Goal: Check status: Check status

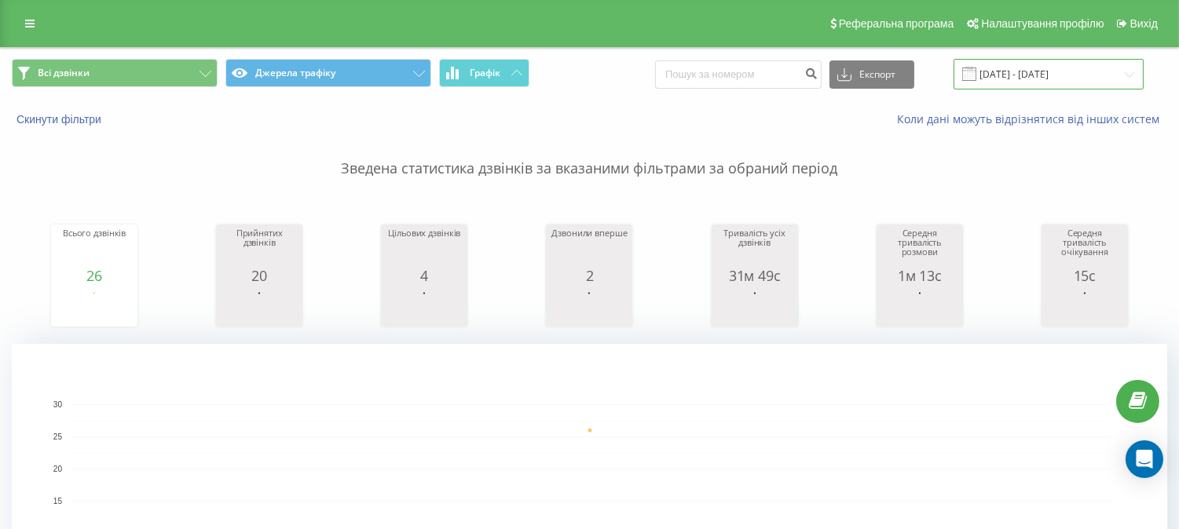
click at [1031, 59] on input "19.09.2025 - 19.09.2025" at bounding box center [1049, 74] width 190 height 31
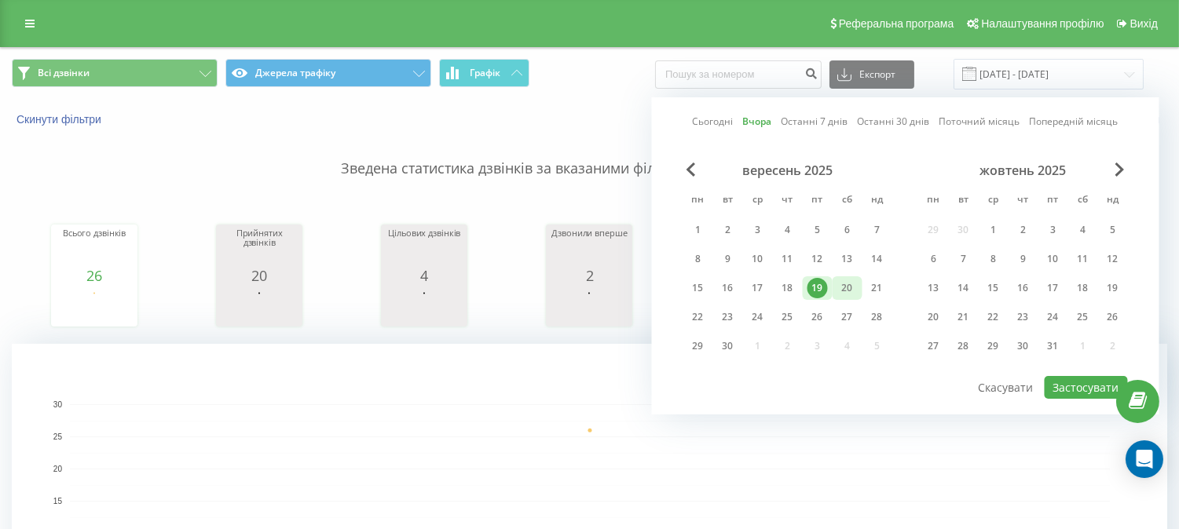
click at [844, 288] on div "20" at bounding box center [847, 288] width 20 height 20
click at [1074, 378] on button "Застосувати" at bounding box center [1086, 387] width 83 height 23
type input "[DATE] - [DATE]"
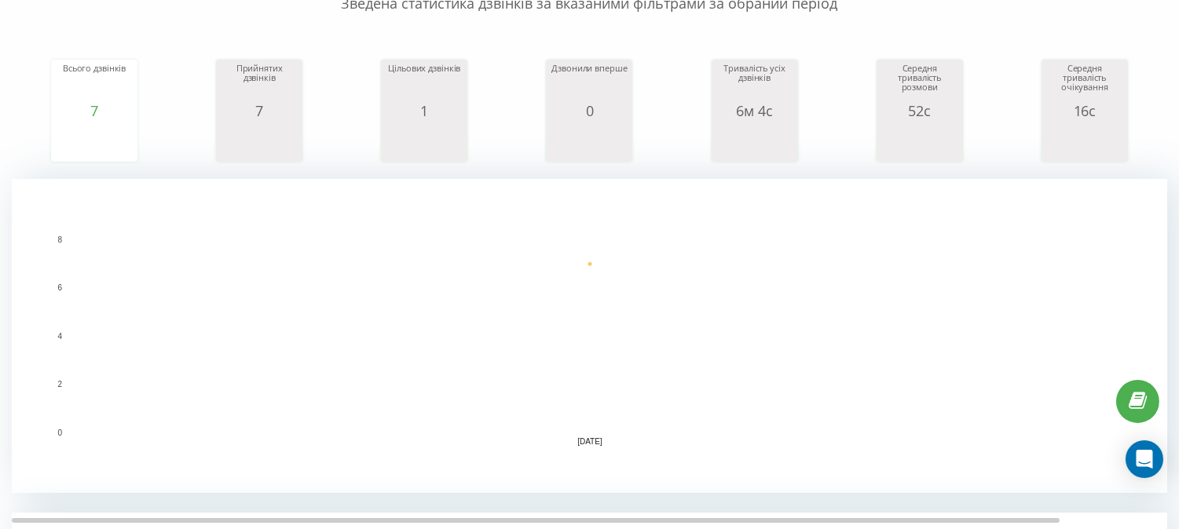
scroll to position [436, 0]
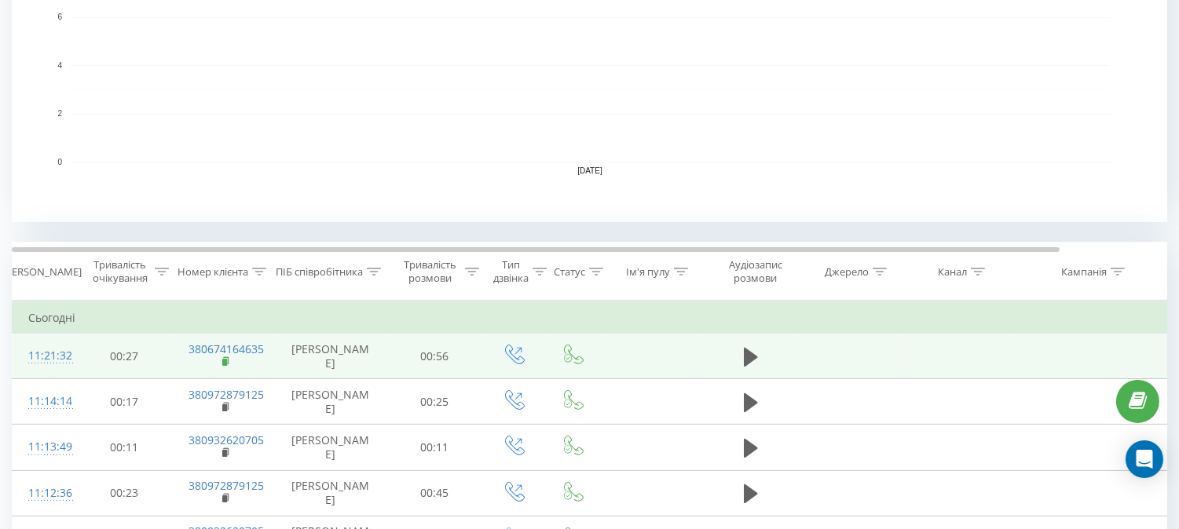
click at [222, 359] on rect at bounding box center [224, 362] width 5 height 7
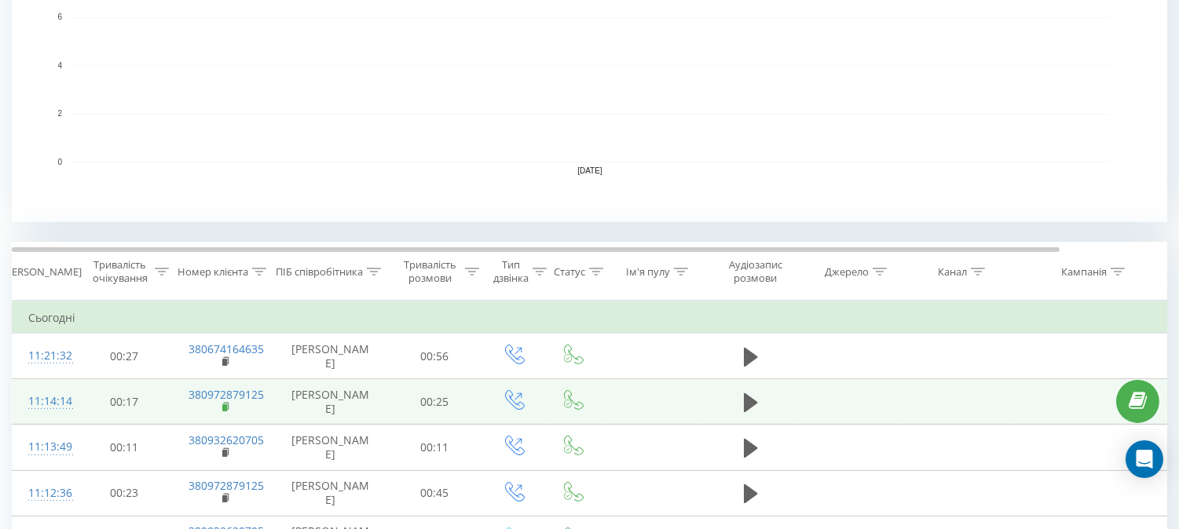
click at [224, 406] on rect at bounding box center [224, 408] width 5 height 7
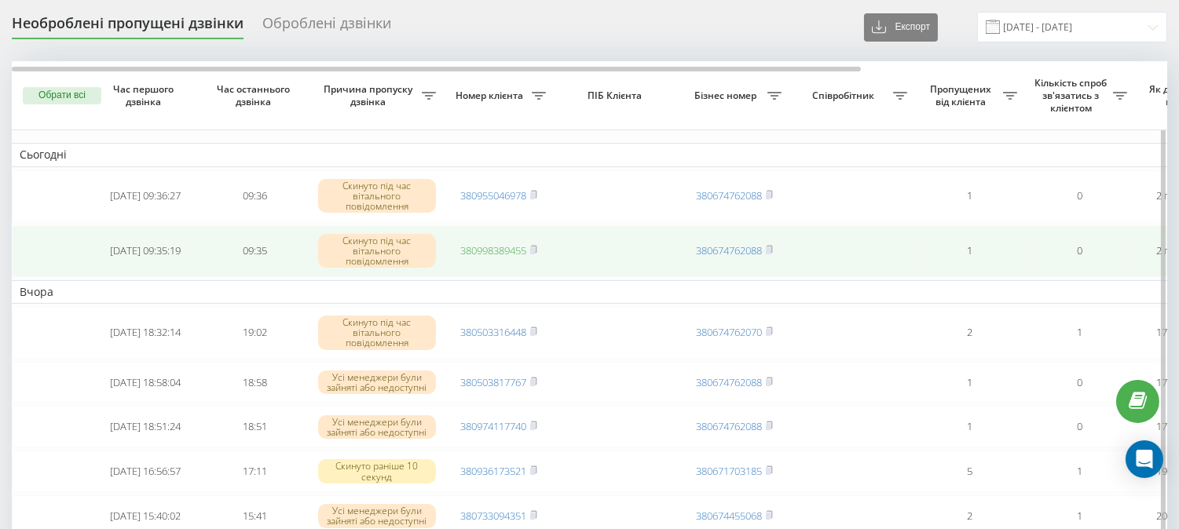
scroll to position [87, 0]
